Goal: Task Accomplishment & Management: Complete application form

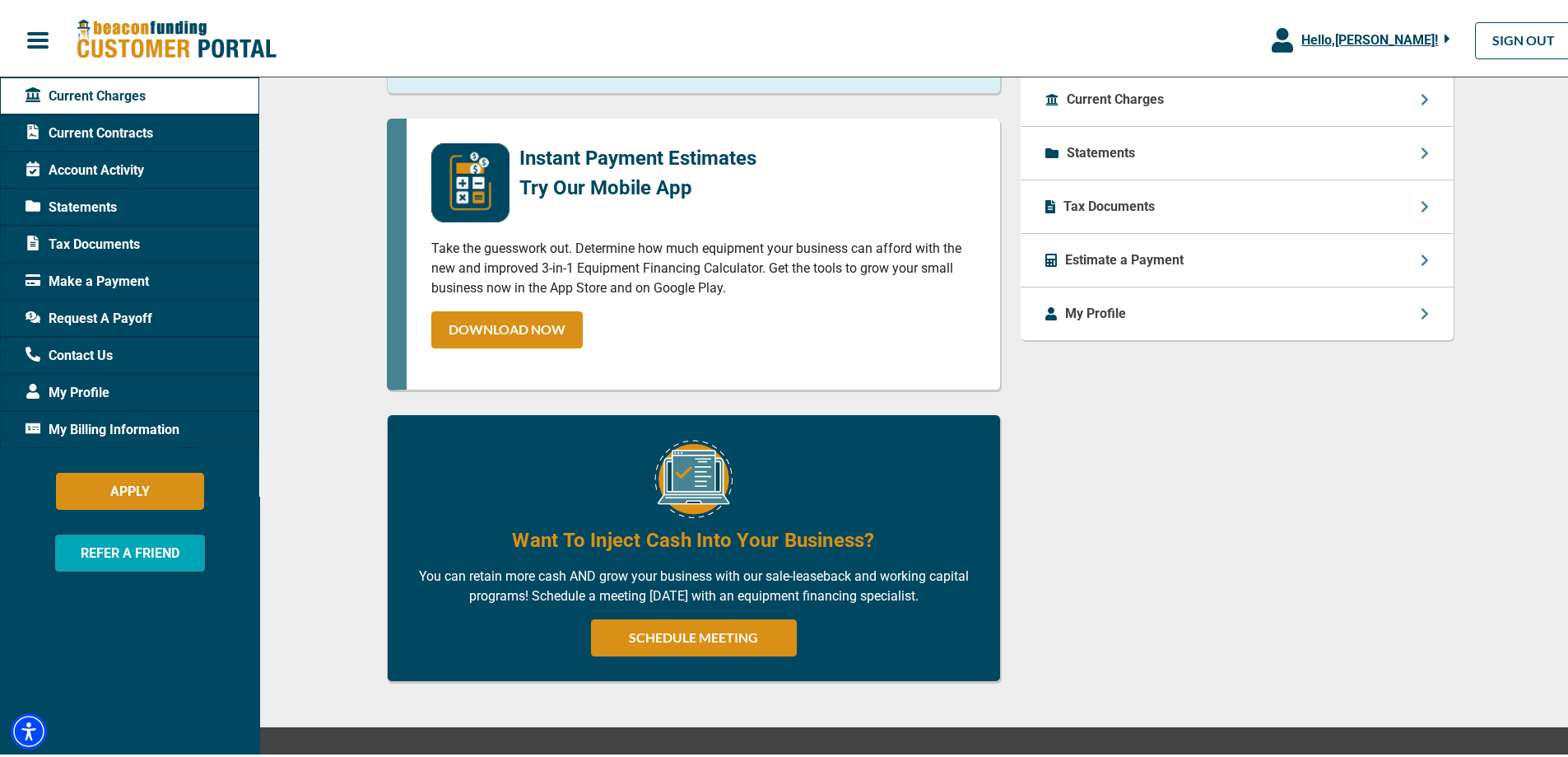
scroll to position [351, 0]
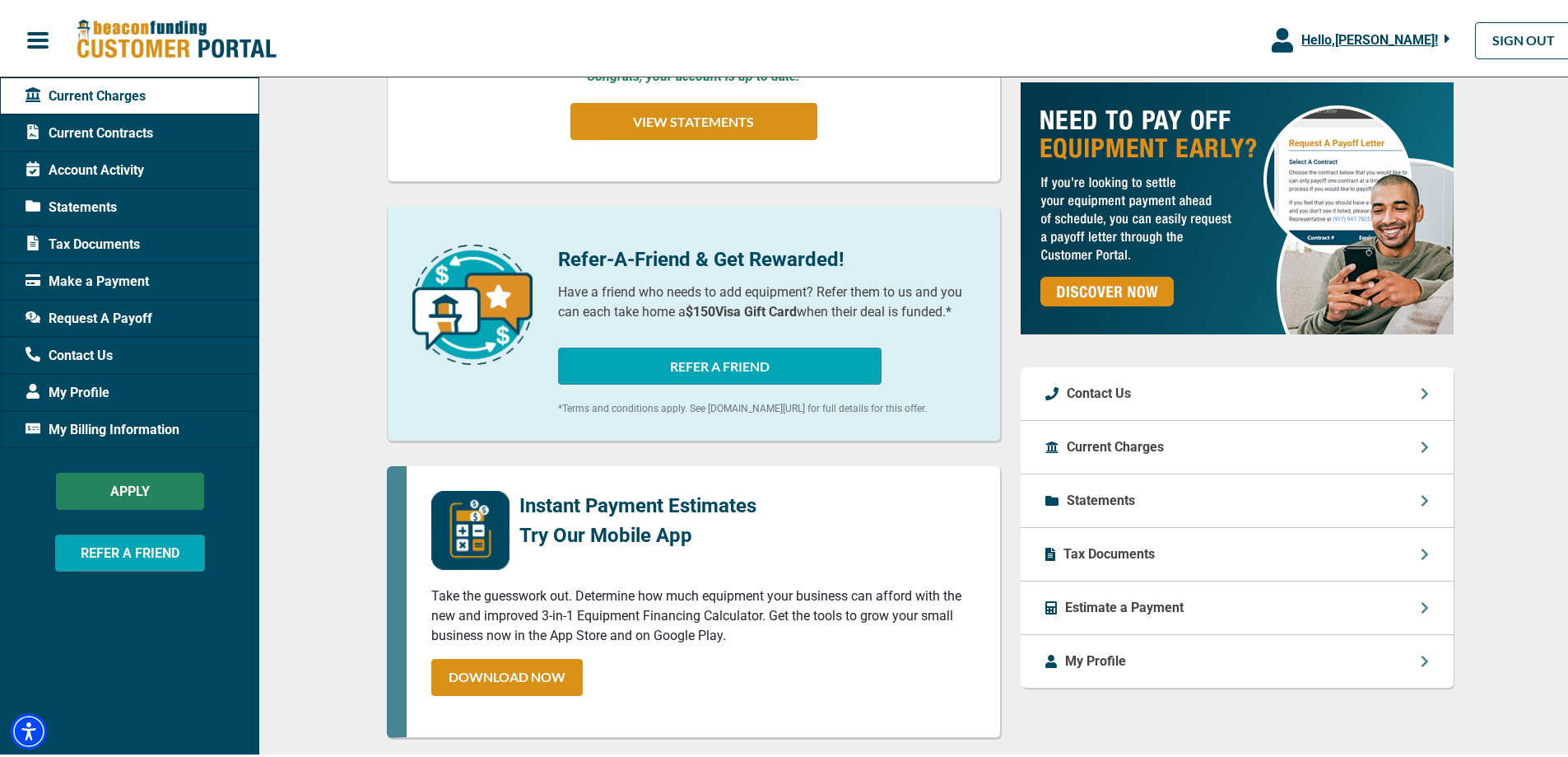
click at [166, 493] on button "APPLY" at bounding box center [130, 488] width 148 height 37
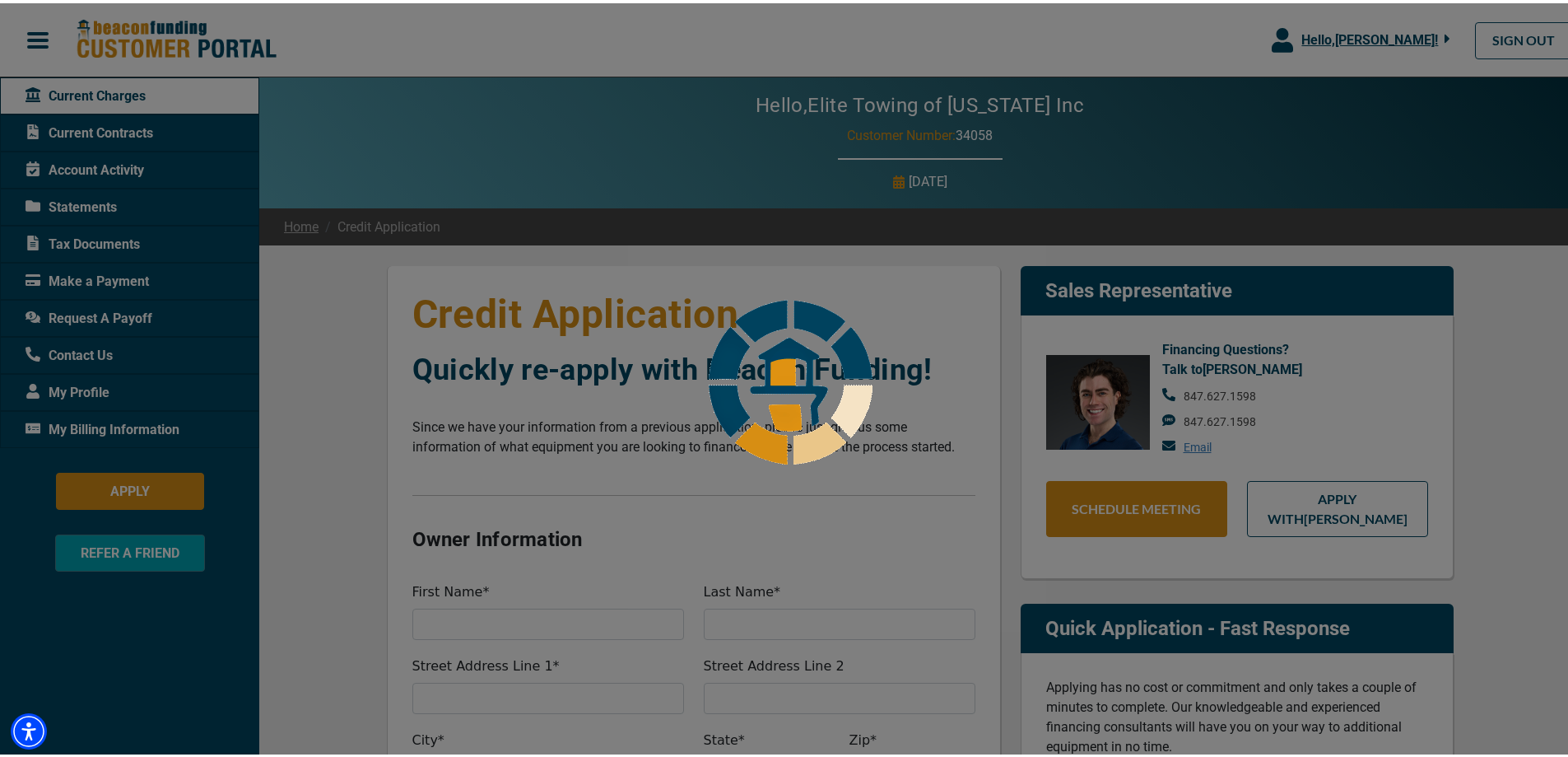
select select "25"
select select "1"
select select "25"
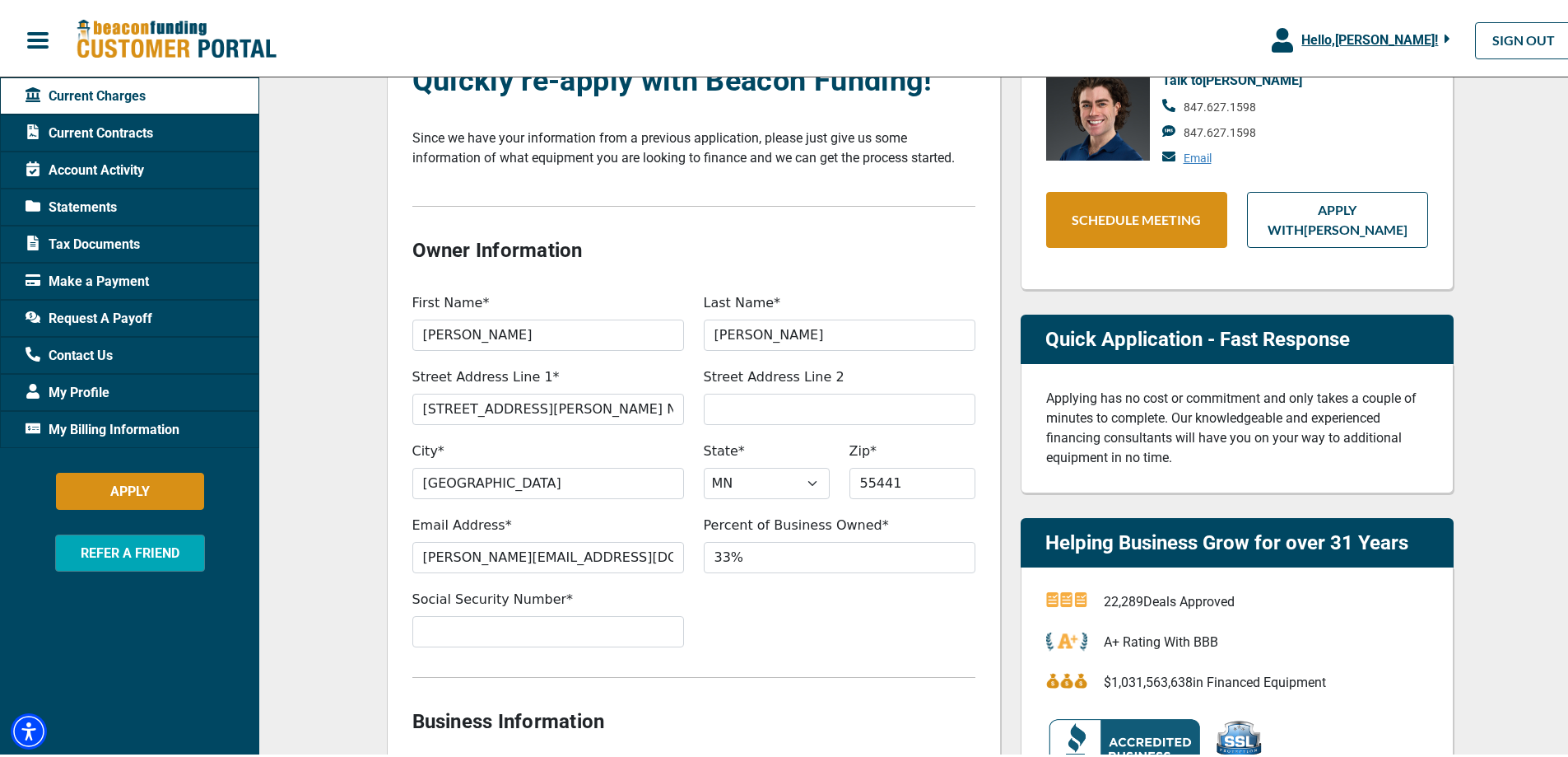
scroll to position [329, 0]
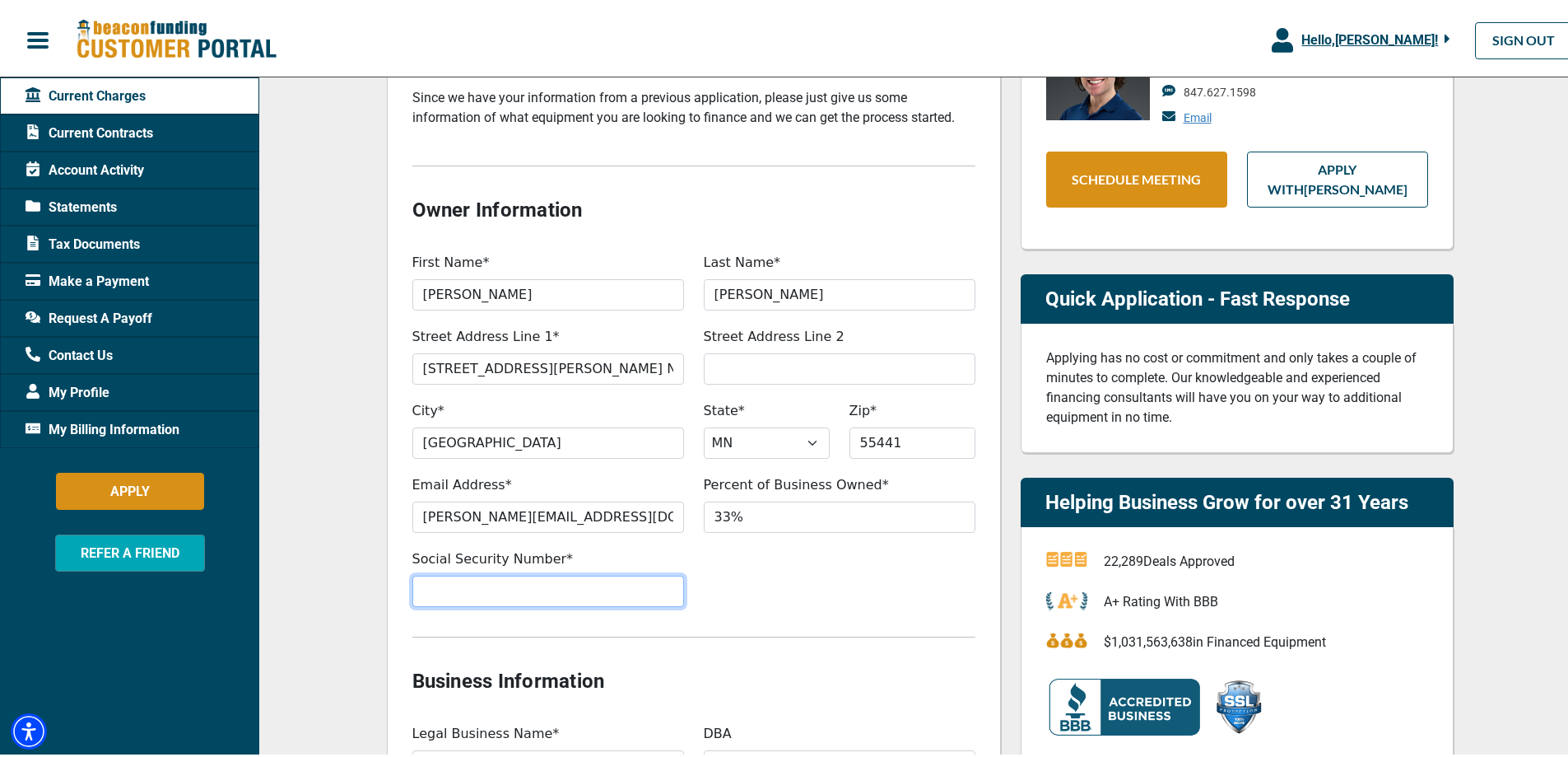
click at [597, 580] on input "Social Security Number*" at bounding box center [548, 588] width 272 height 31
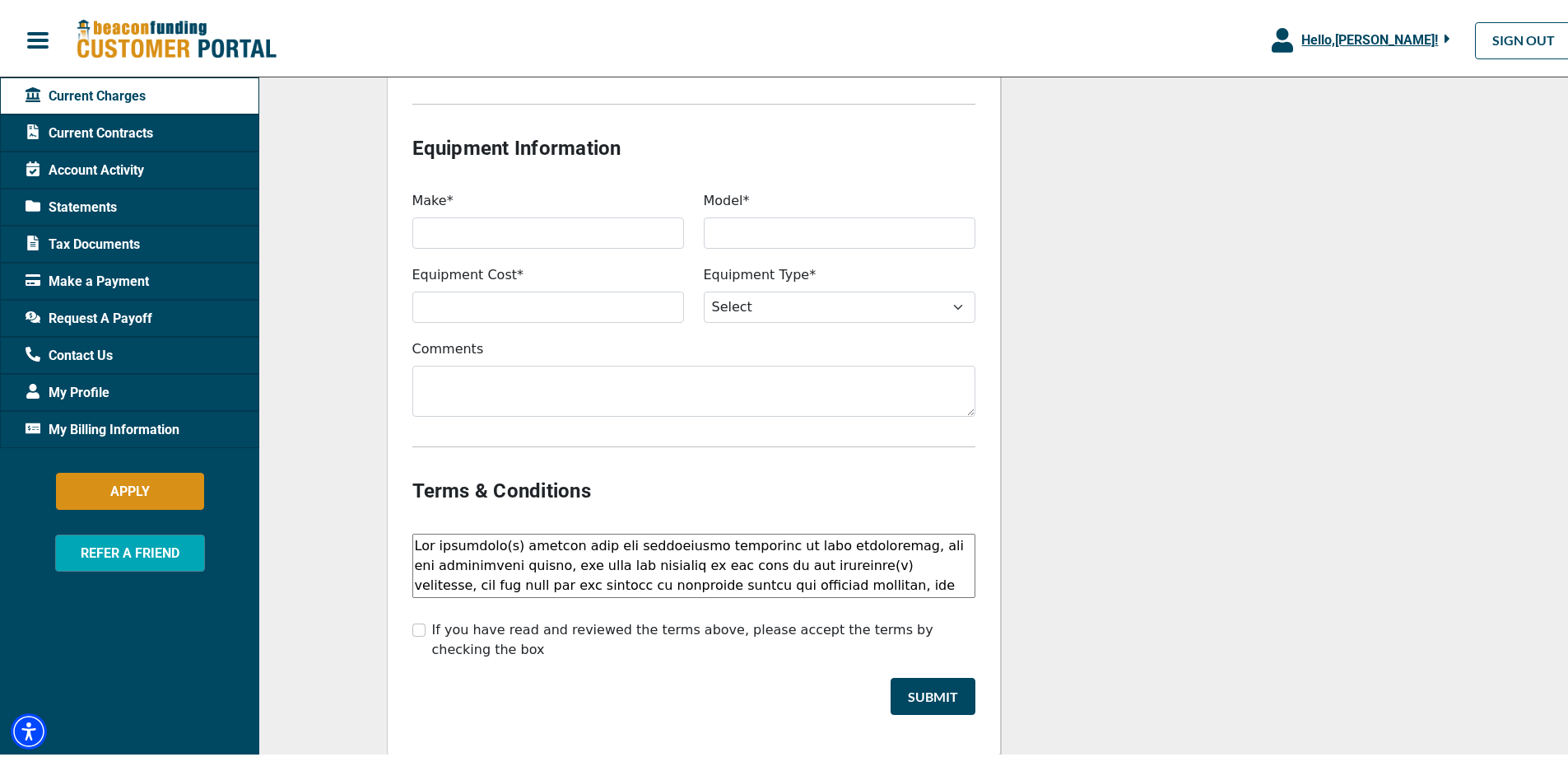
scroll to position [1228, 0]
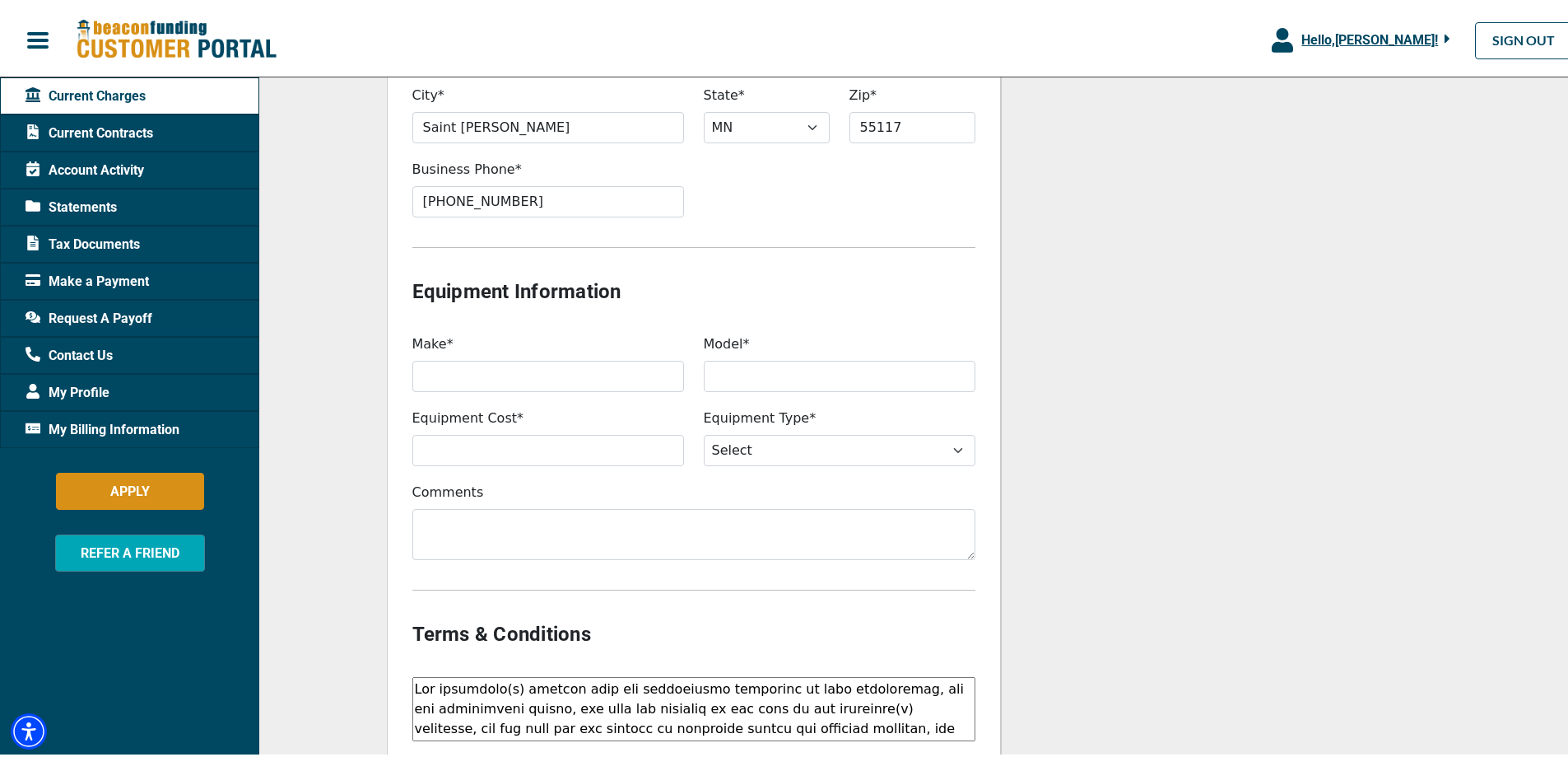
type input "470-31-5357"
click at [602, 382] on input "Make*" at bounding box center [548, 373] width 272 height 31
type input "Ford"
type input "F550"
type input "$50,000"
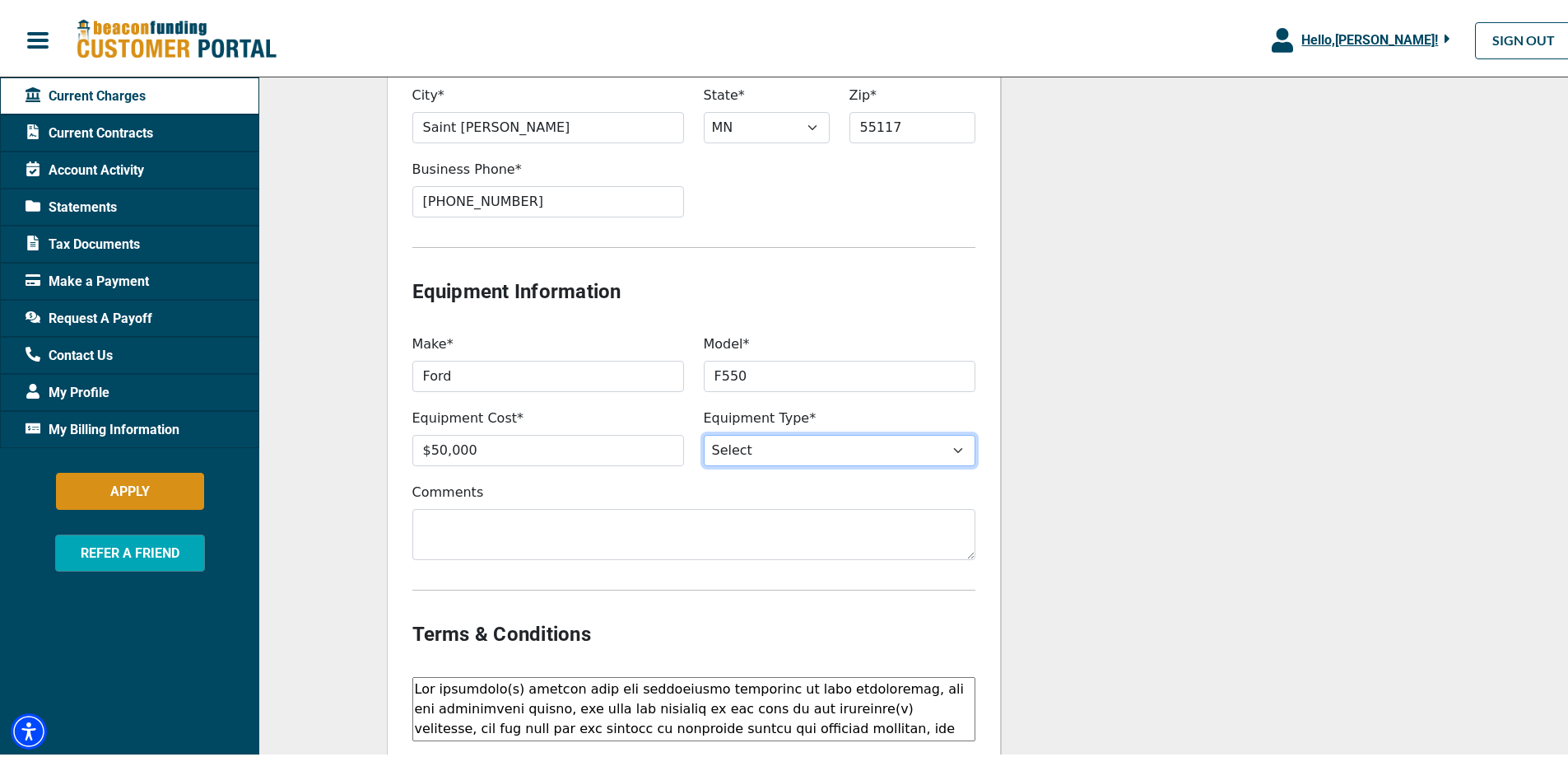
select select "5"
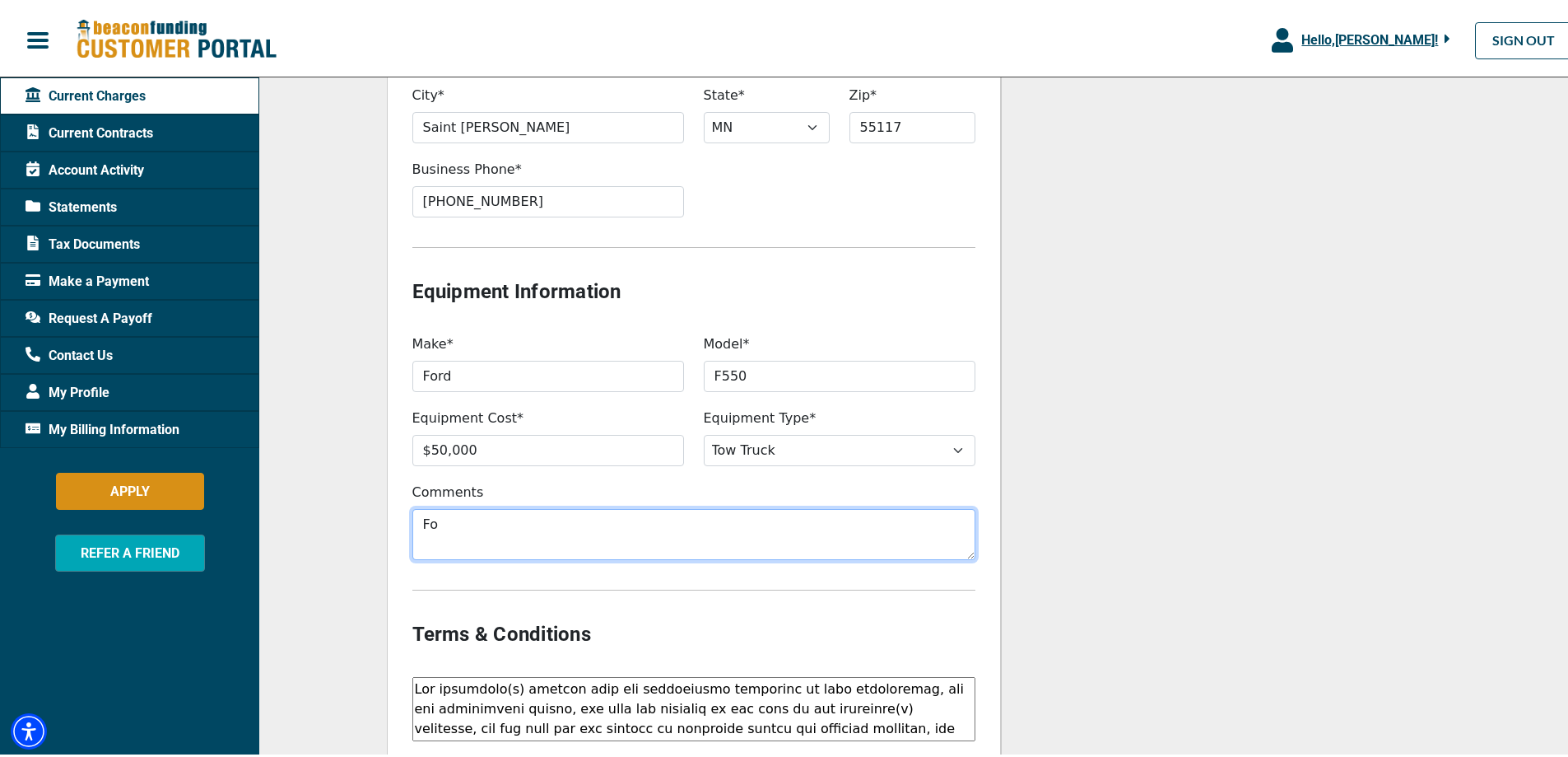
type textarea "F"
type textarea "2019 Ford F550 Century 312"
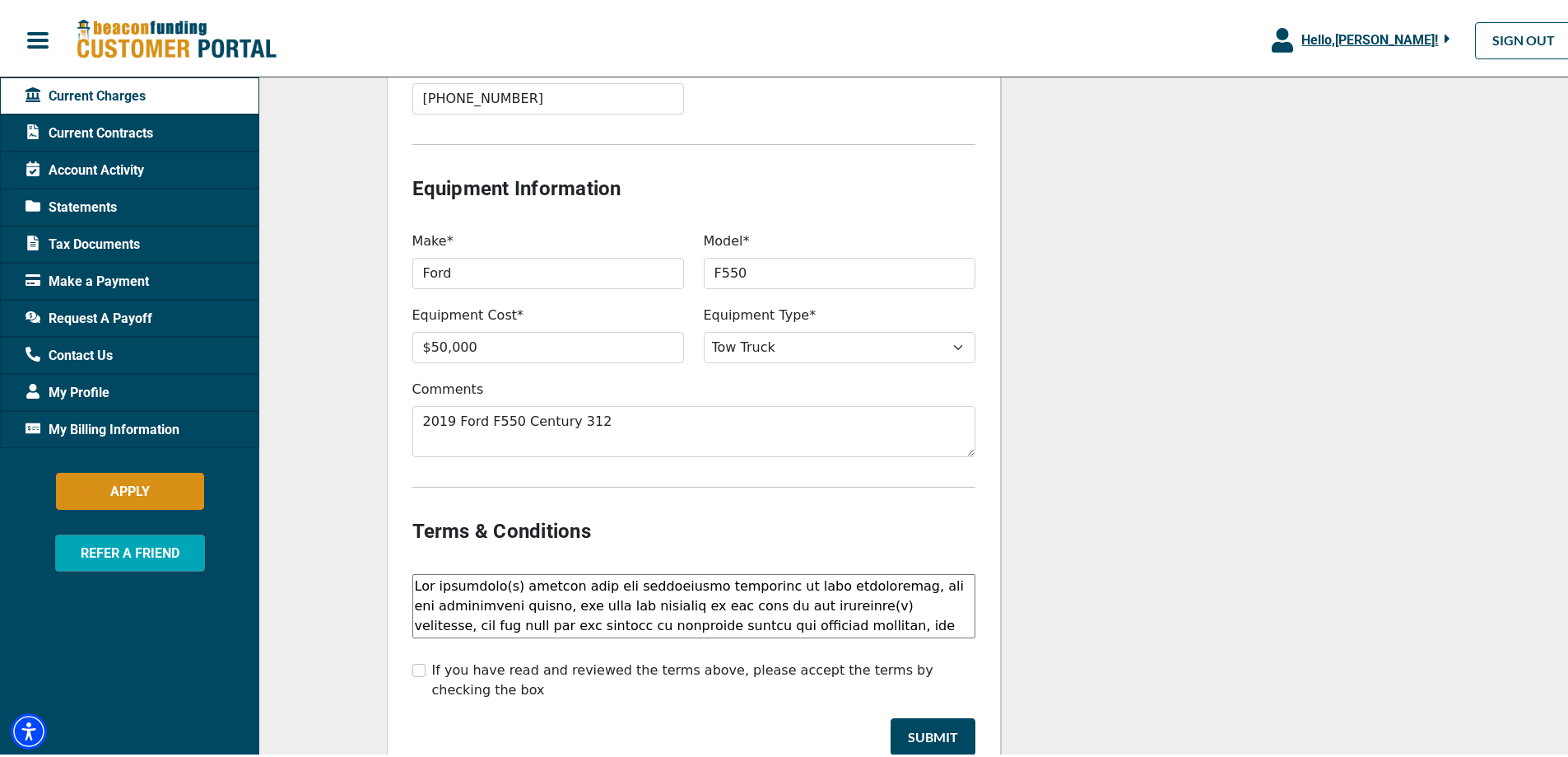
scroll to position [1476, 0]
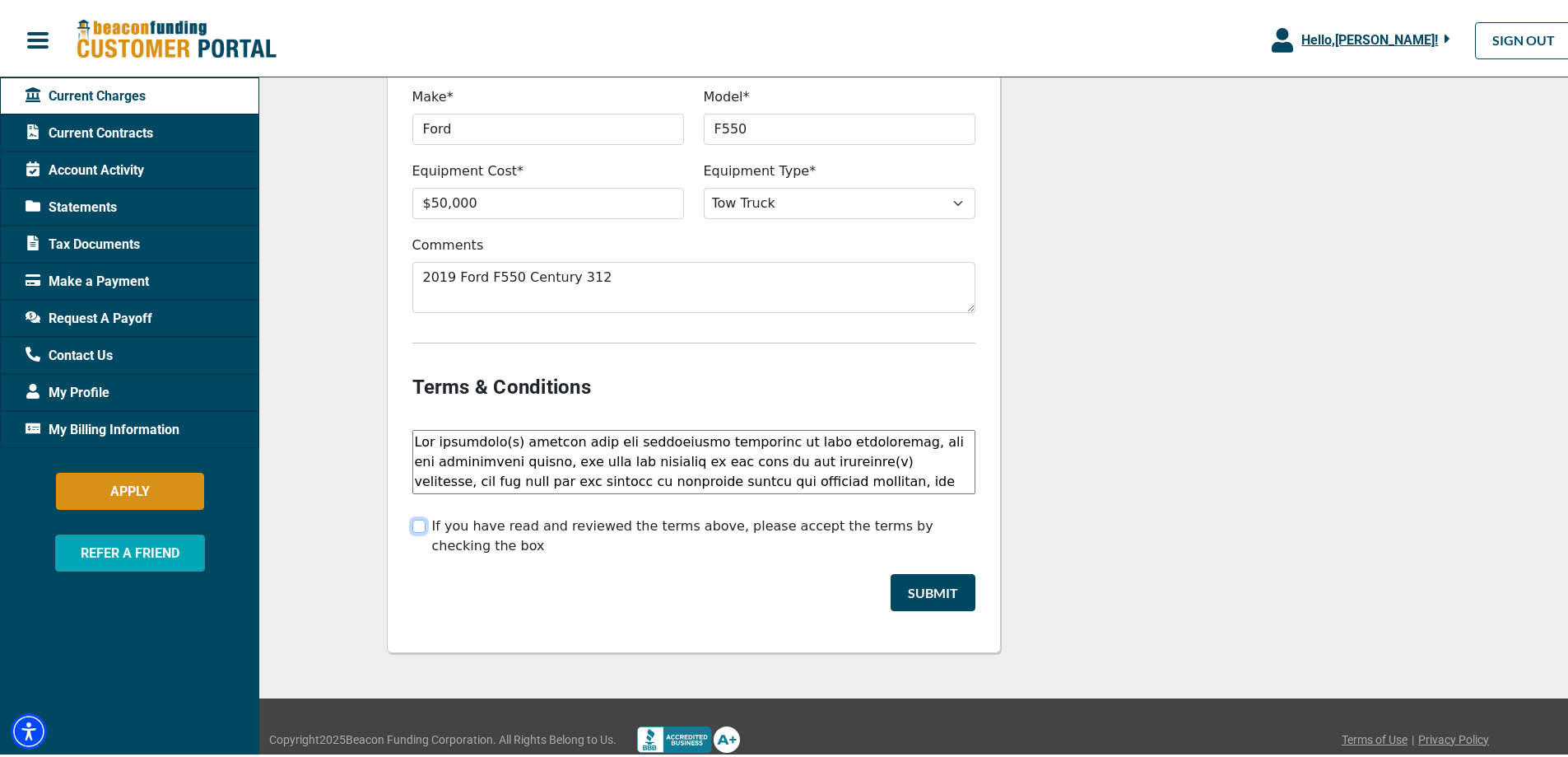
click at [413, 522] on input "If you have read and reviewed the terms above, please accept the terms by check…" at bounding box center [419, 523] width 13 height 13
checkbox input "true"
click at [899, 572] on button "Submit" at bounding box center [932, 589] width 84 height 37
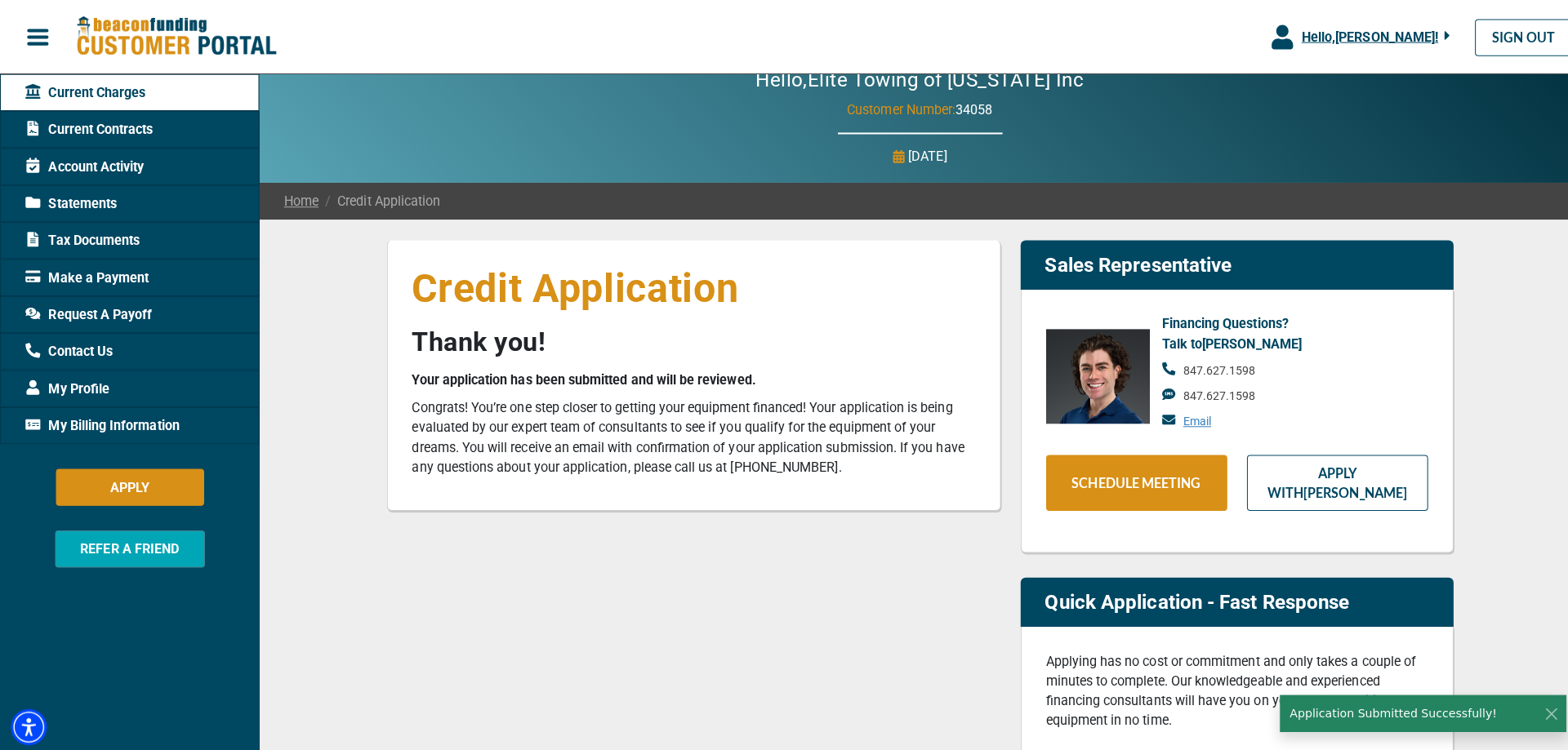
scroll to position [0, 0]
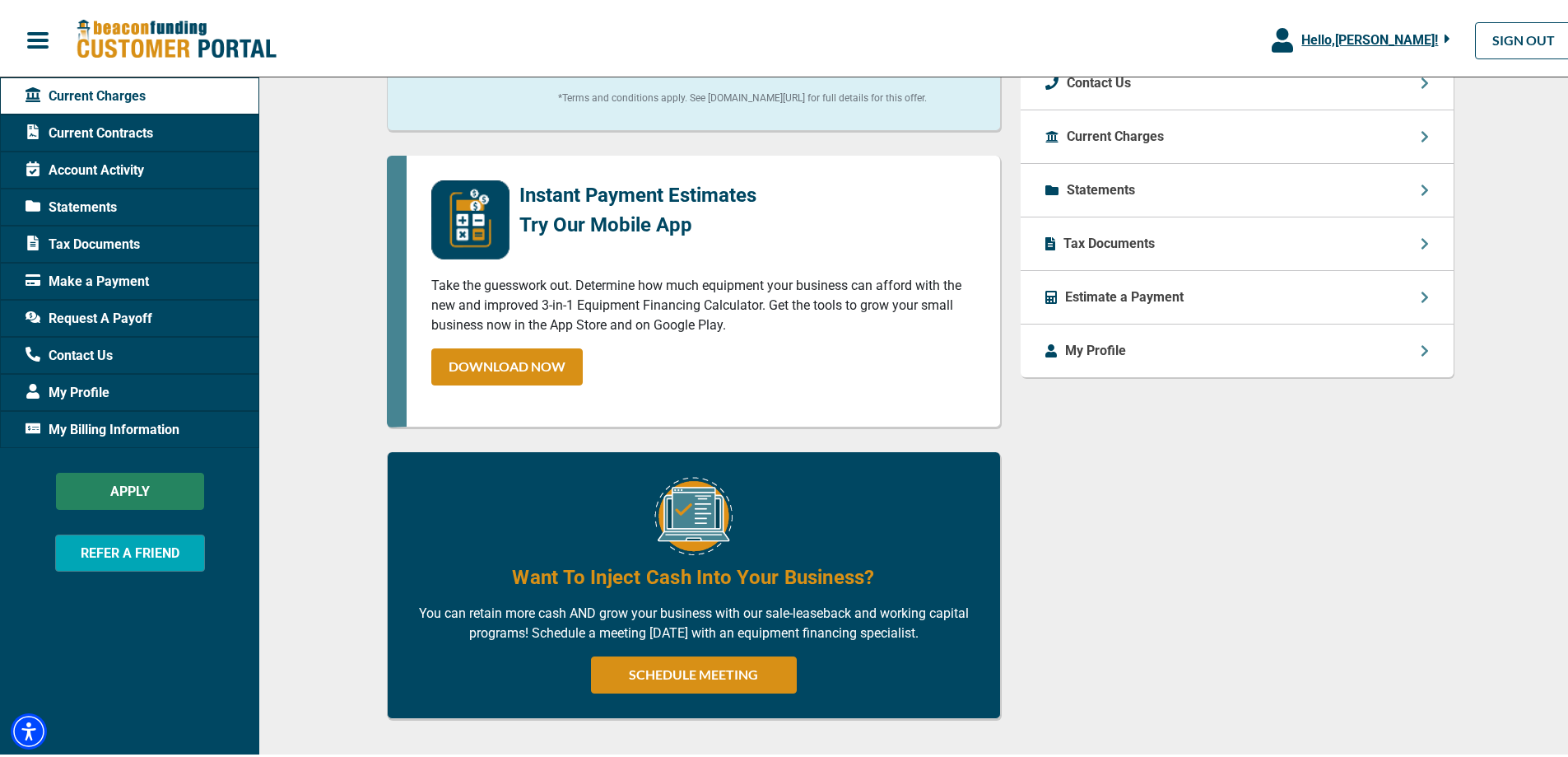
scroll to position [763, 0]
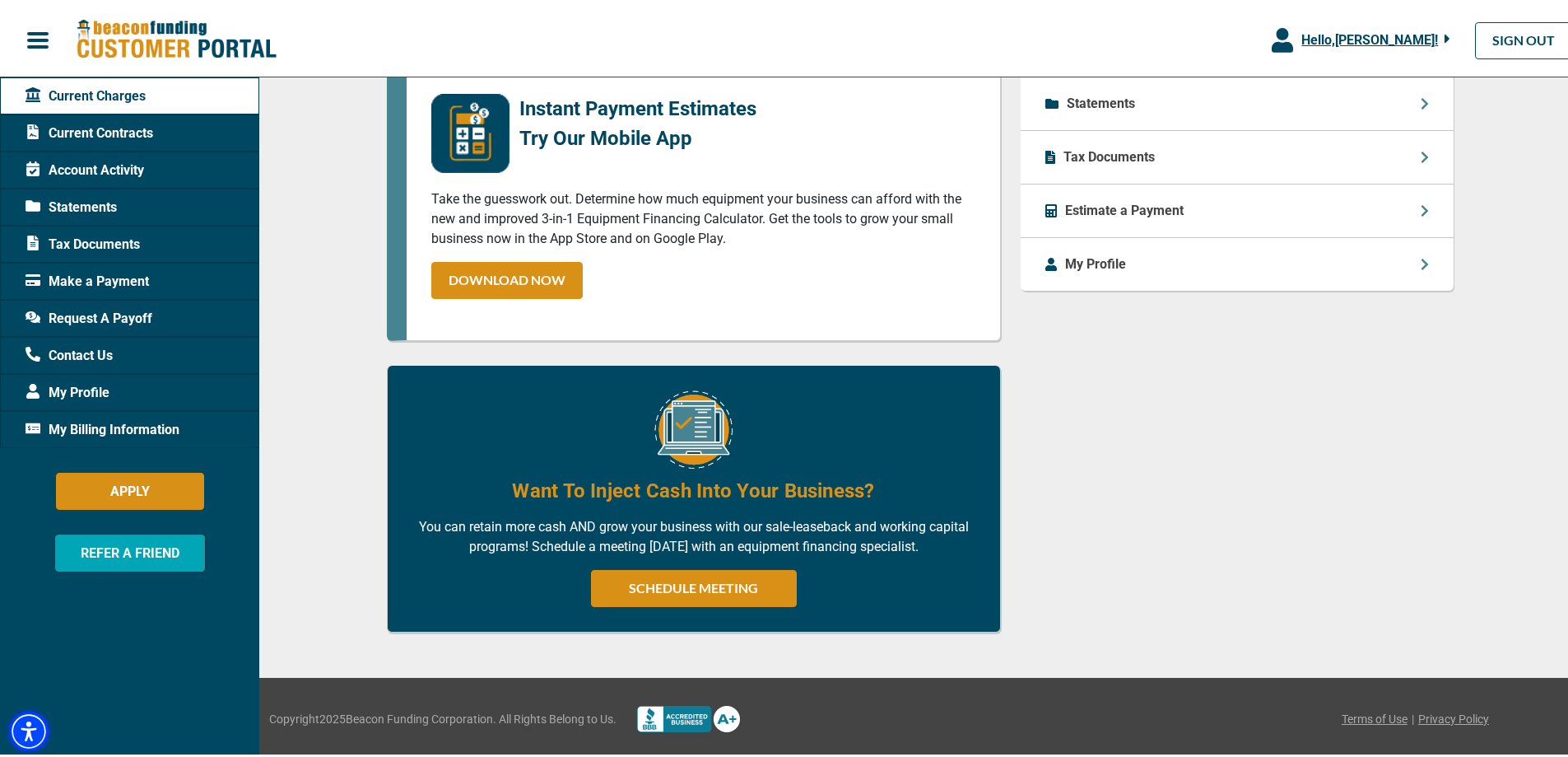
click at [20, 719] on img "Accessibility Menu" at bounding box center [28, 727] width 39 height 39
click at [145, 247] on div "Tax Documents" at bounding box center [130, 240] width 259 height 37
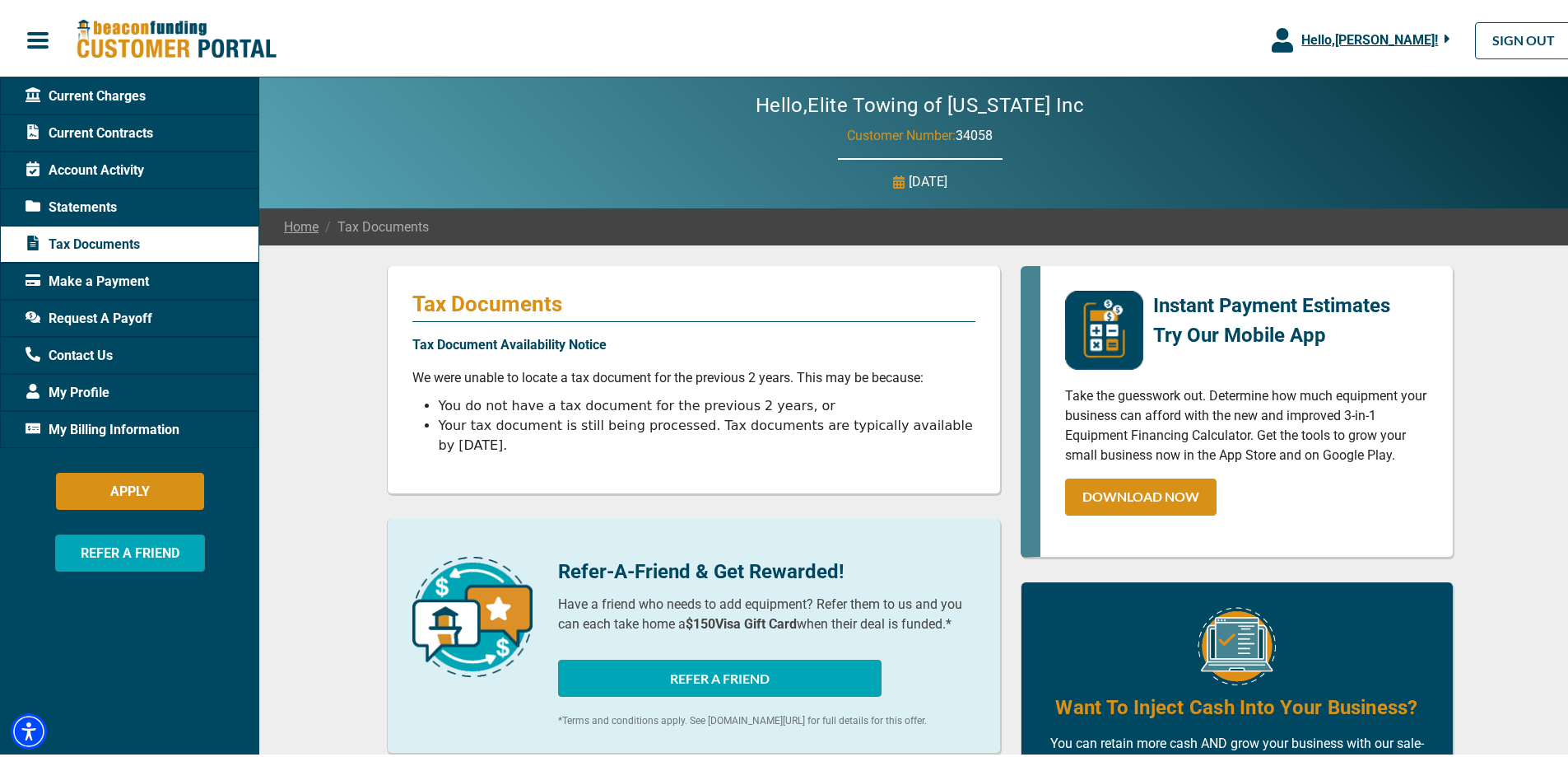
scroll to position [83, 0]
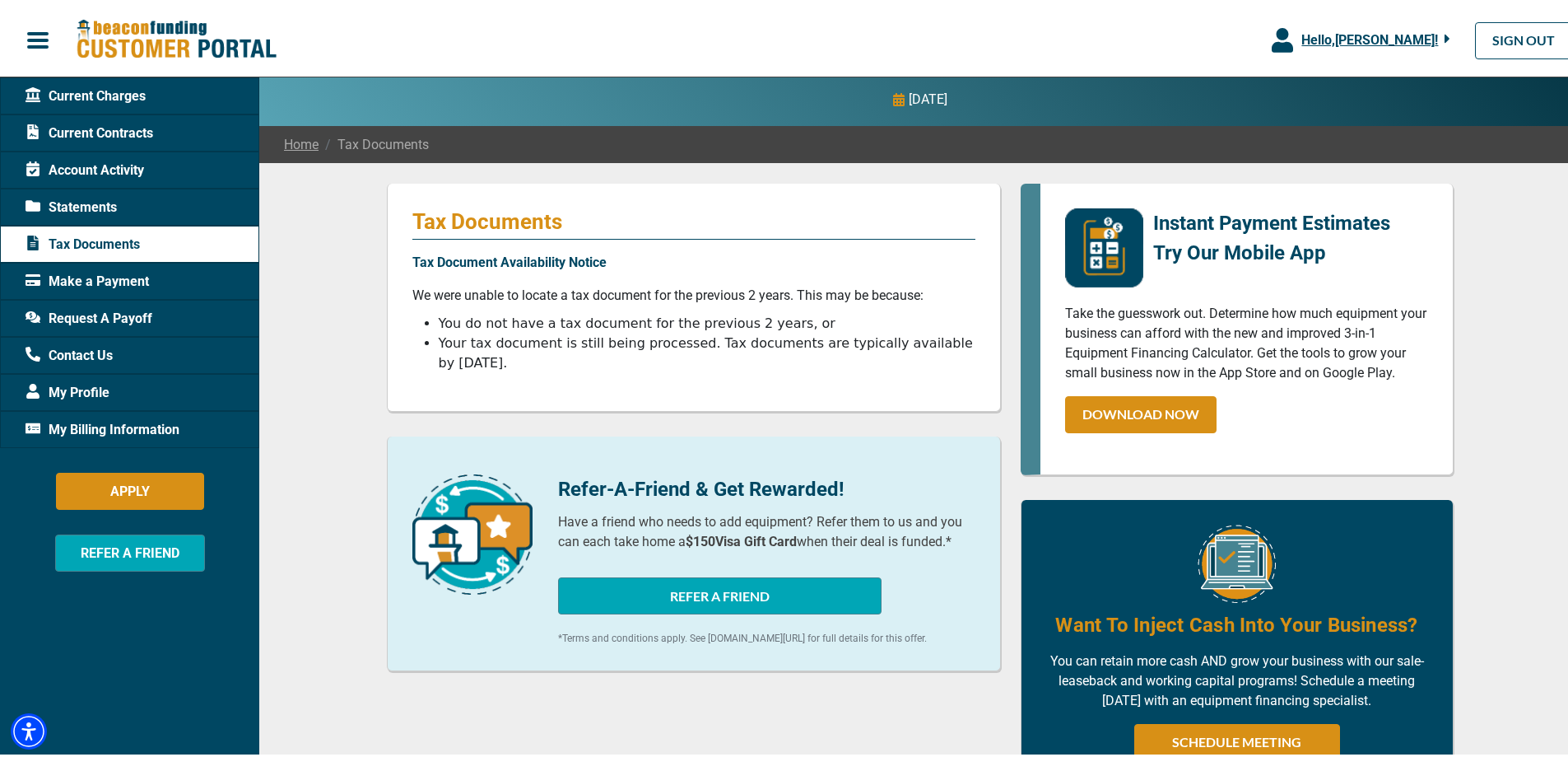
click at [98, 389] on span "My Profile" at bounding box center [67, 389] width 84 height 20
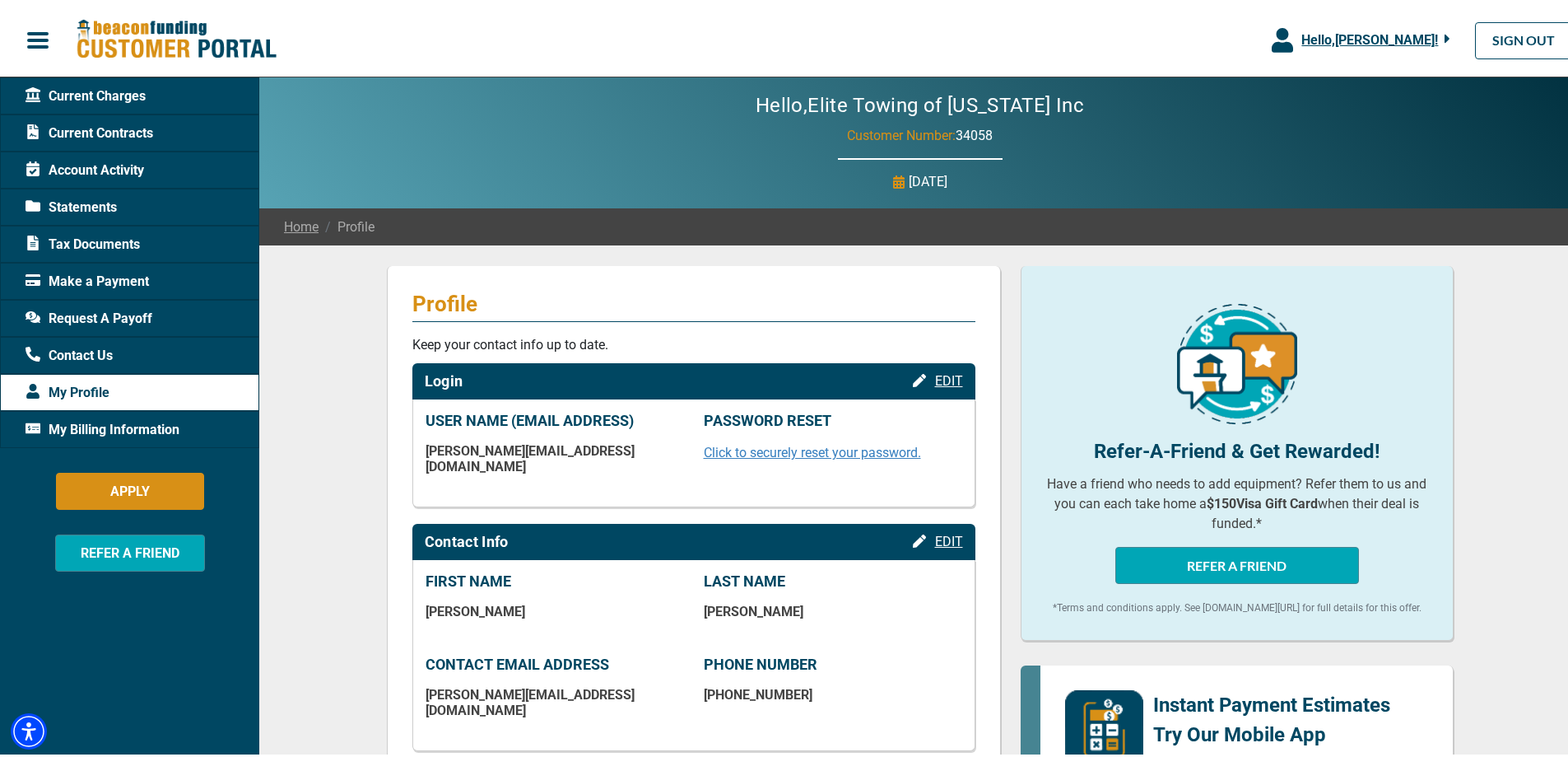
click at [943, 308] on p "Profile" at bounding box center [694, 301] width 563 height 26
click at [937, 331] on div "Profile Keep your contact info up to date. Login EDIT USER NAME (EMAIL ADDRESS)…" at bounding box center [693, 526] width 614 height 527
click at [942, 296] on p "Profile" at bounding box center [694, 301] width 563 height 26
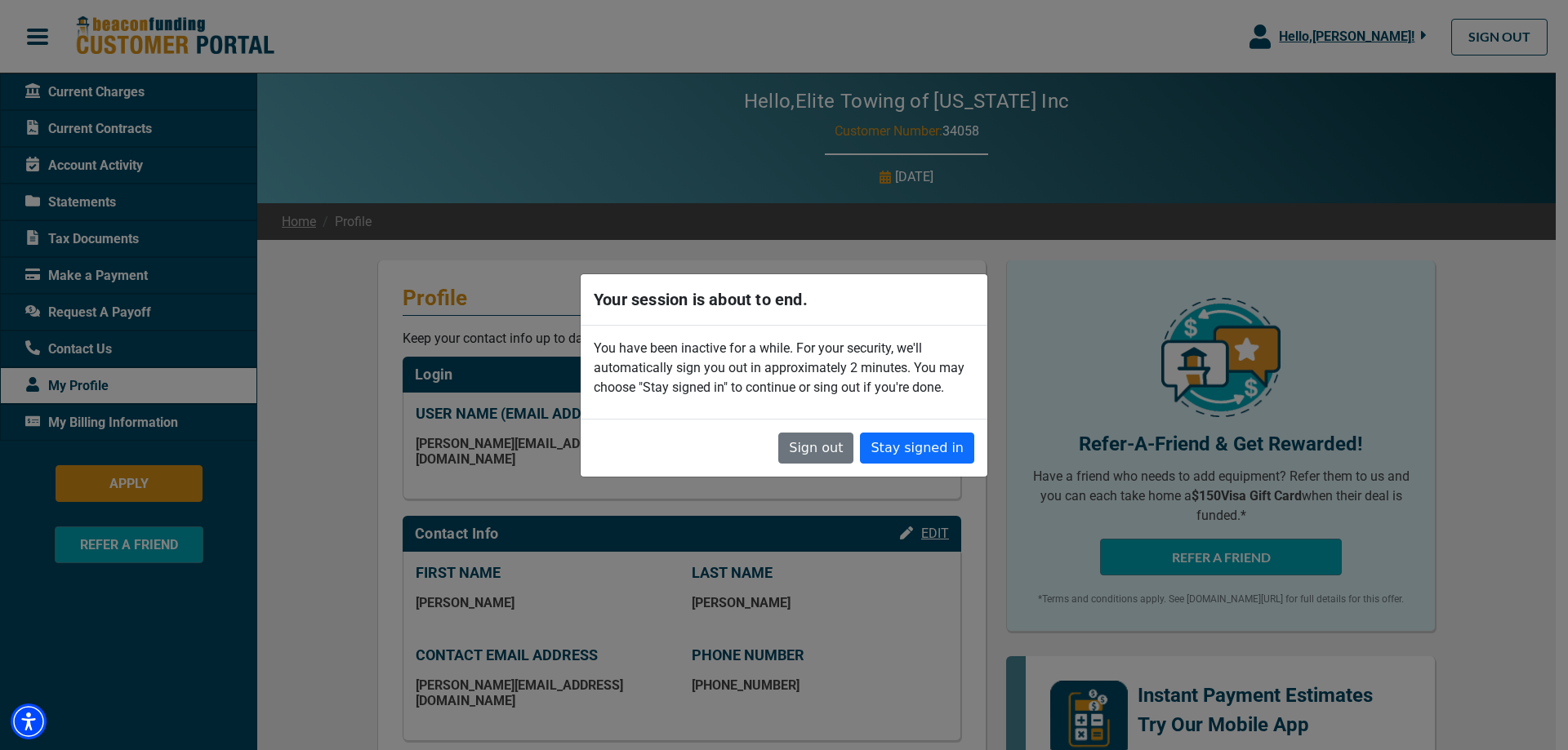
drag, startPoint x: 470, startPoint y: 402, endPoint x: 547, endPoint y: 392, distance: 77.6
click at [471, 401] on div "Your session is about to end. You have been inactive for a while. For your secu…" at bounding box center [784, 375] width 1568 height 750
click at [900, 448] on button "Stay signed in" at bounding box center [917, 448] width 114 height 31
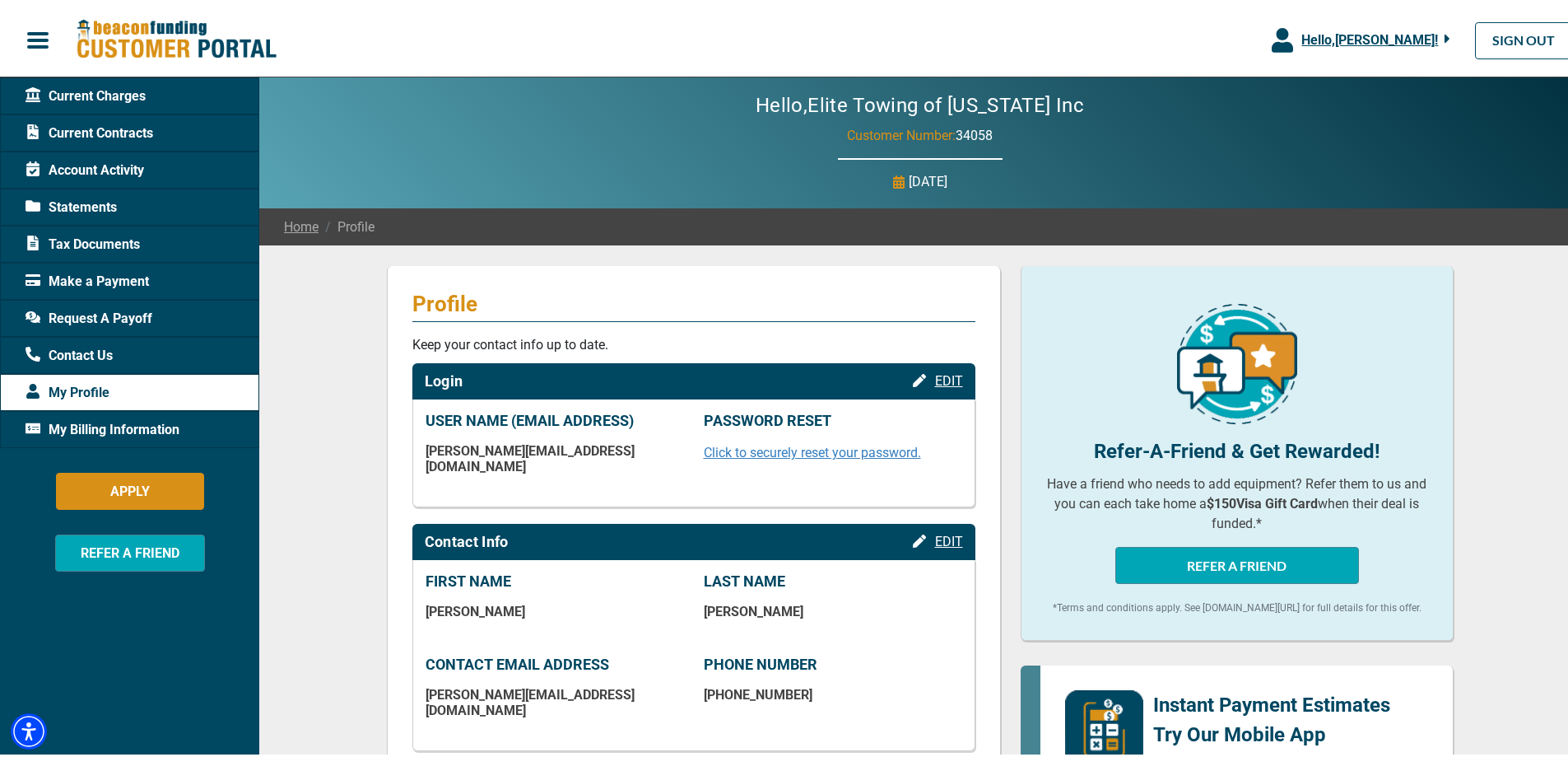
click at [112, 105] on div "Current Charges" at bounding box center [130, 92] width 259 height 37
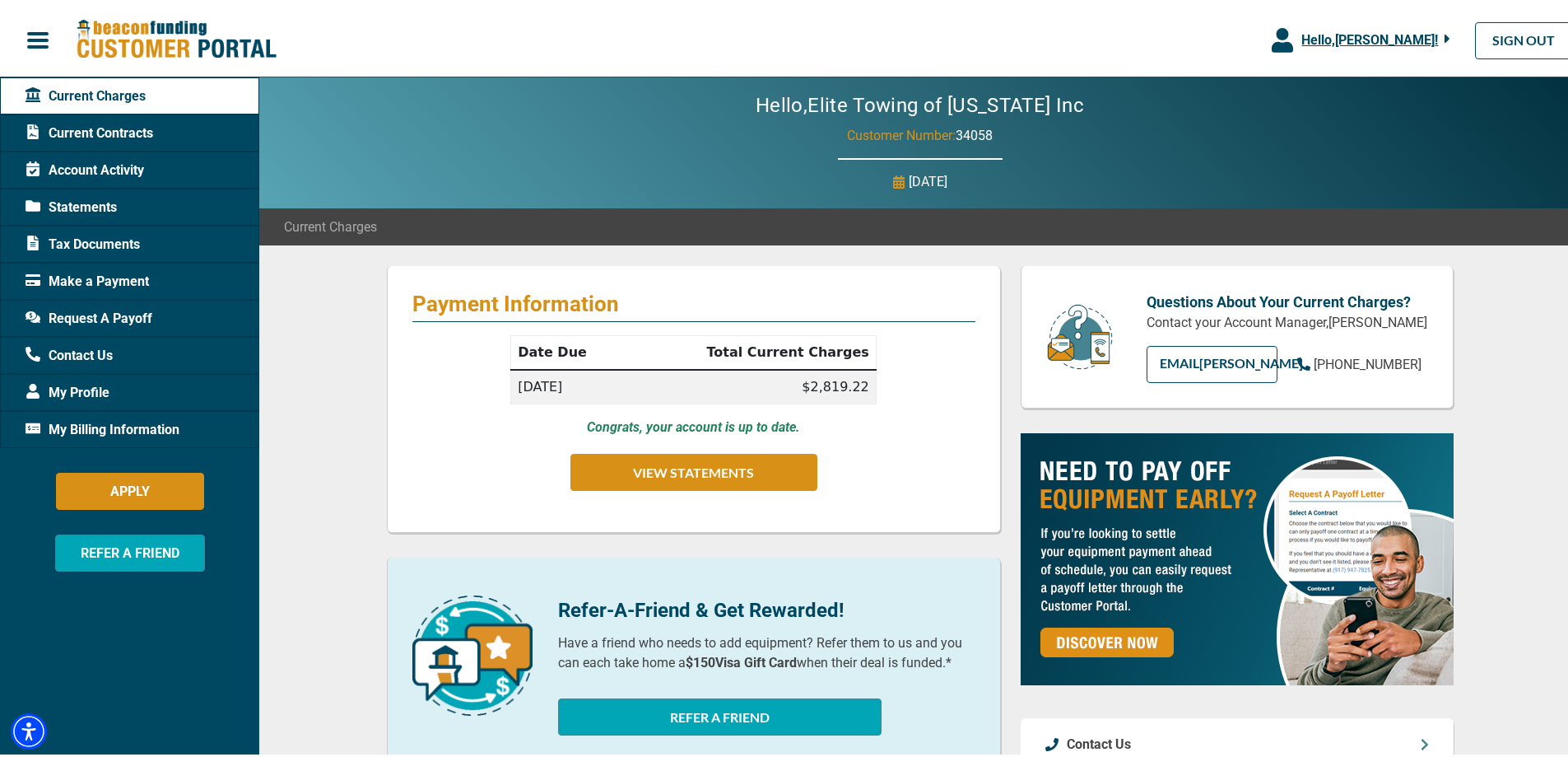
click at [172, 132] on div "Current Contracts" at bounding box center [130, 130] width 259 height 37
